Goal: Transaction & Acquisition: Subscribe to service/newsletter

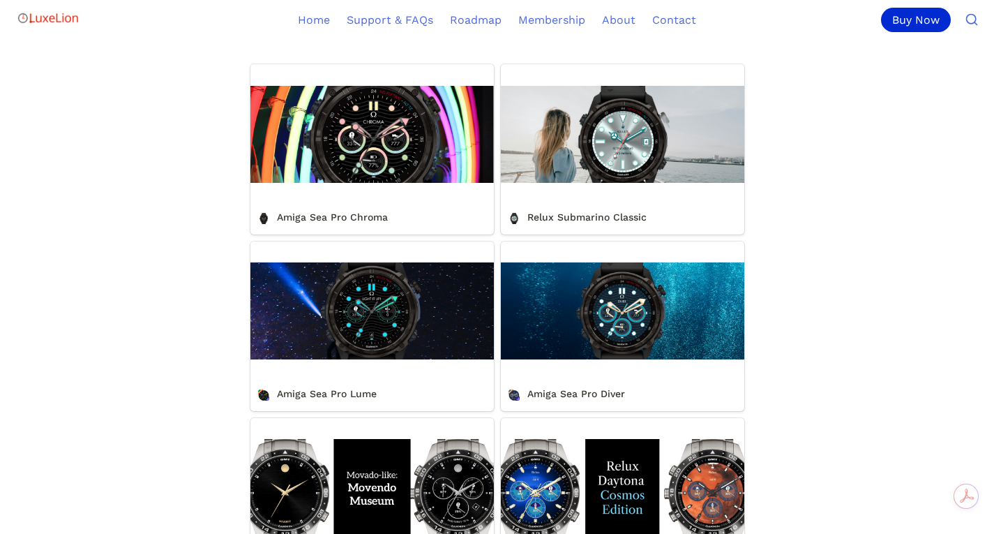
scroll to position [498, 0]
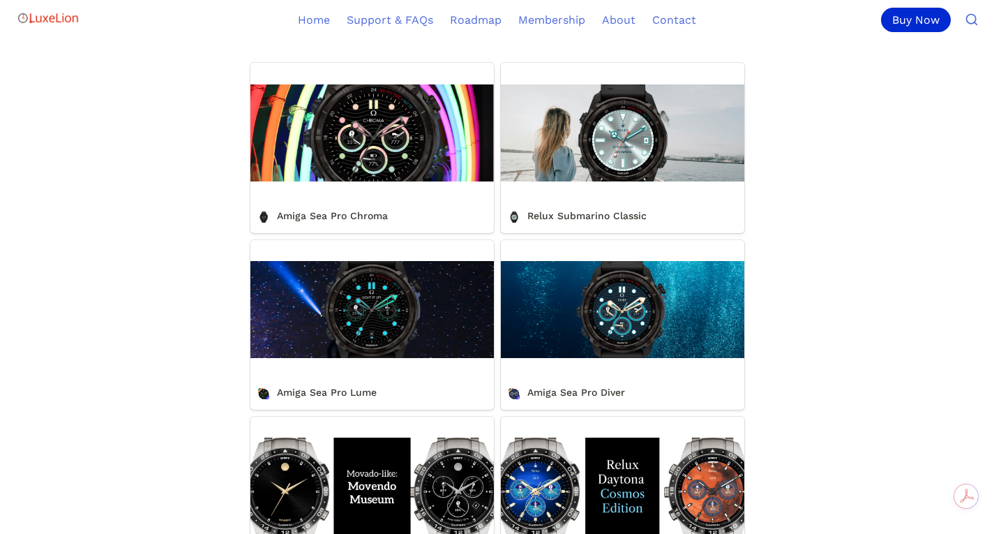
click at [631, 157] on link "Relux Submarino Classic" at bounding box center [622, 148] width 243 height 170
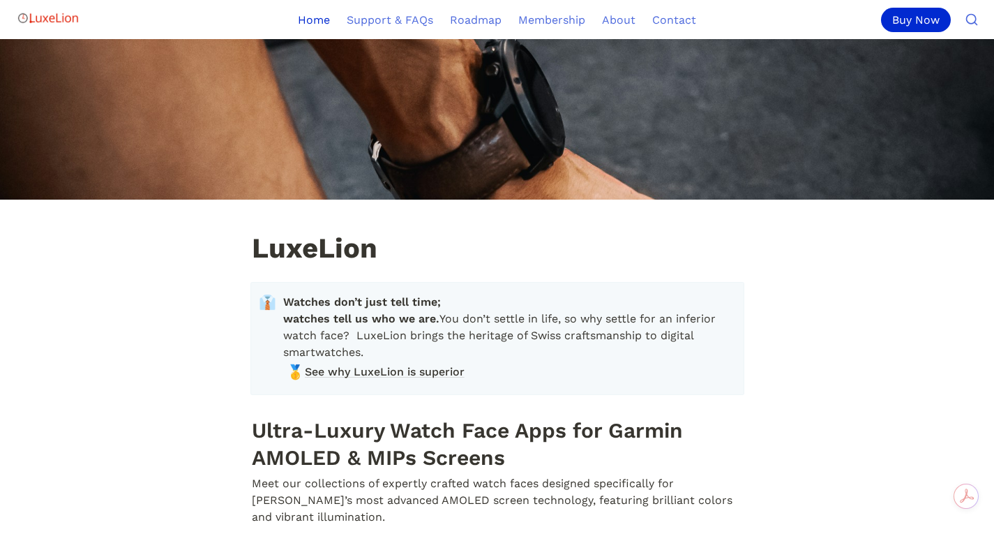
scroll to position [498, 0]
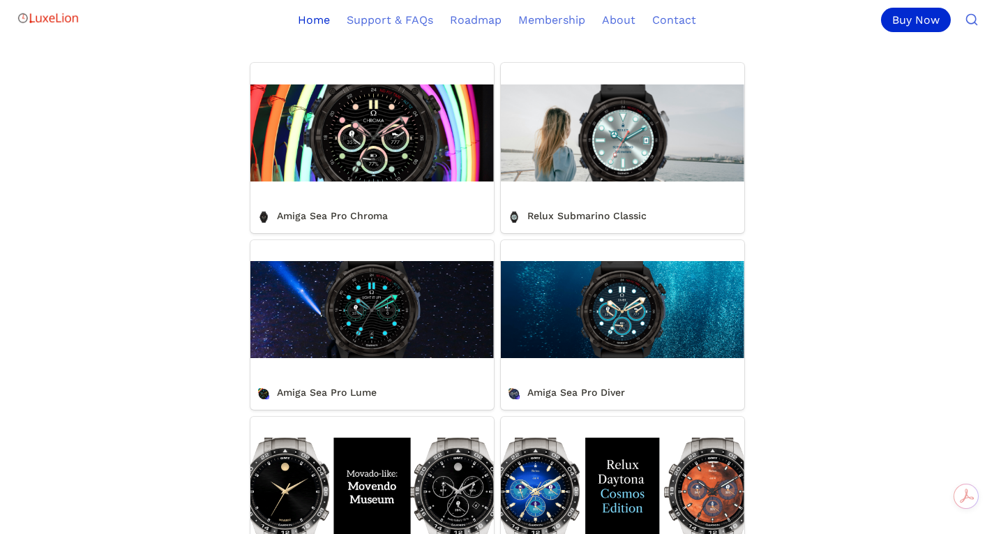
click at [376, 292] on link "Amiga Sea Pro Lume" at bounding box center [371, 325] width 243 height 170
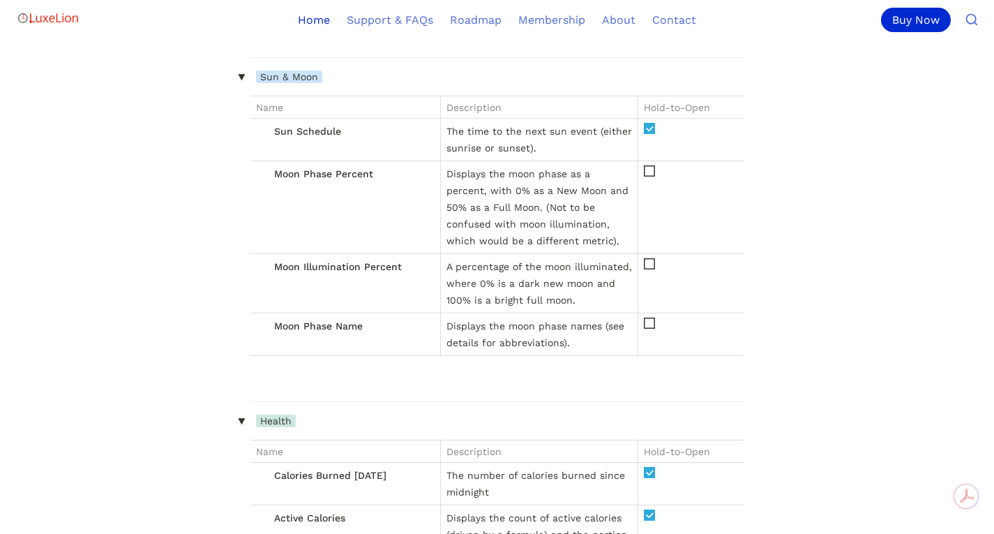
scroll to position [8382, 0]
click at [647, 132] on icon at bounding box center [650, 128] width 8 height 8
click at [656, 118] on th "Hold-to-Open" at bounding box center [691, 107] width 106 height 22
click at [658, 118] on th "Hold-to-Open" at bounding box center [691, 107] width 106 height 22
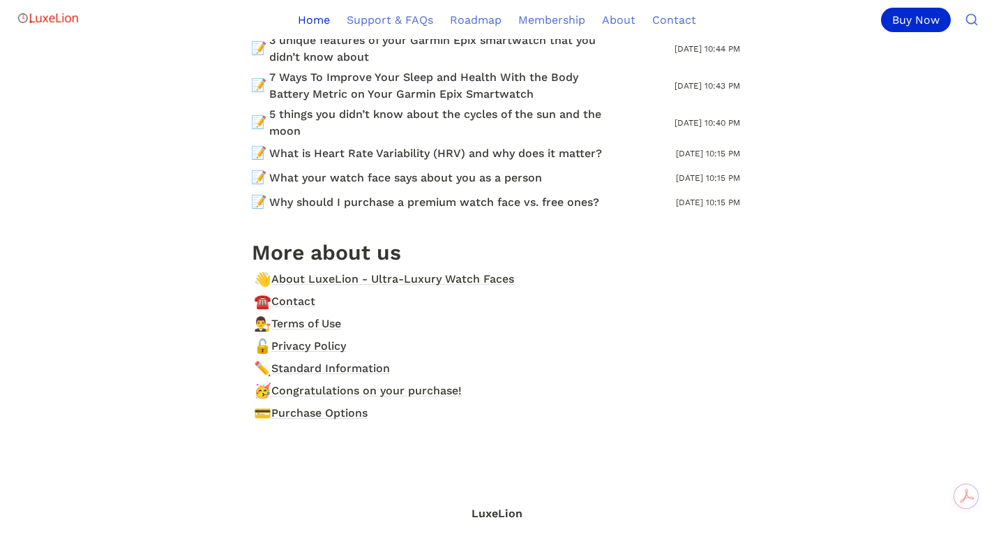
scroll to position [15889, 0]
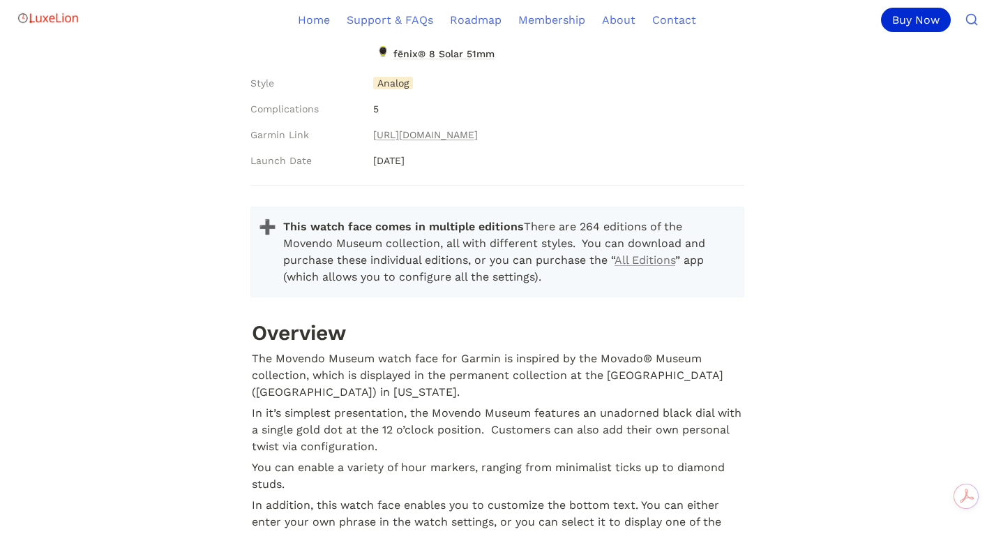
scroll to position [759, 0]
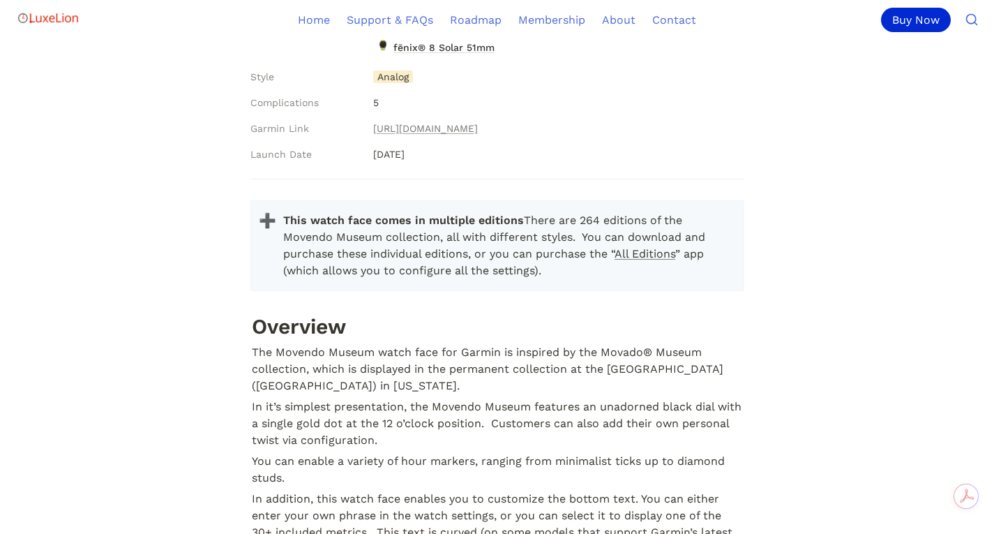
click at [615, 260] on link "All Editions" at bounding box center [645, 253] width 61 height 13
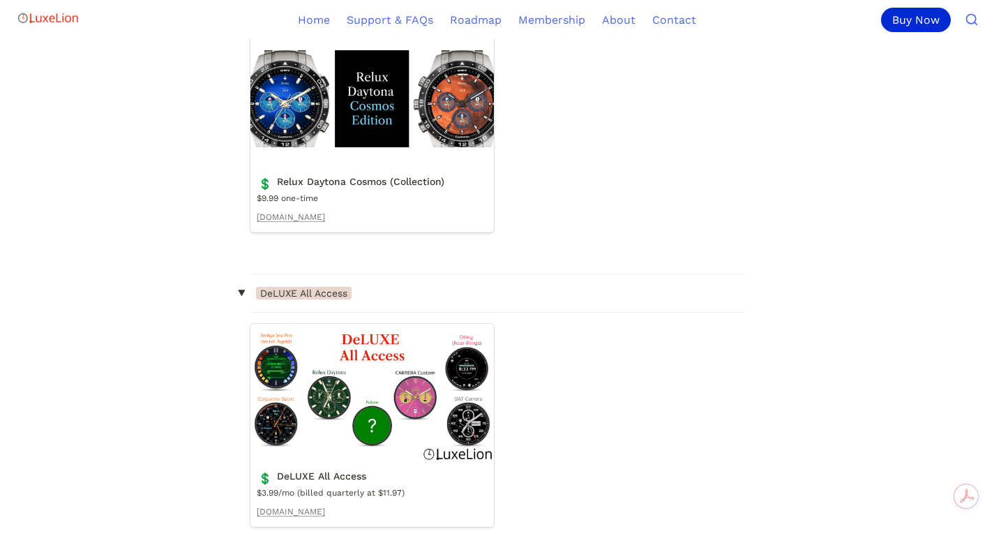
scroll to position [1132, 0]
click at [382, 427] on link "DeLUXE All Access" at bounding box center [371, 424] width 243 height 203
